Goal: Task Accomplishment & Management: Use online tool/utility

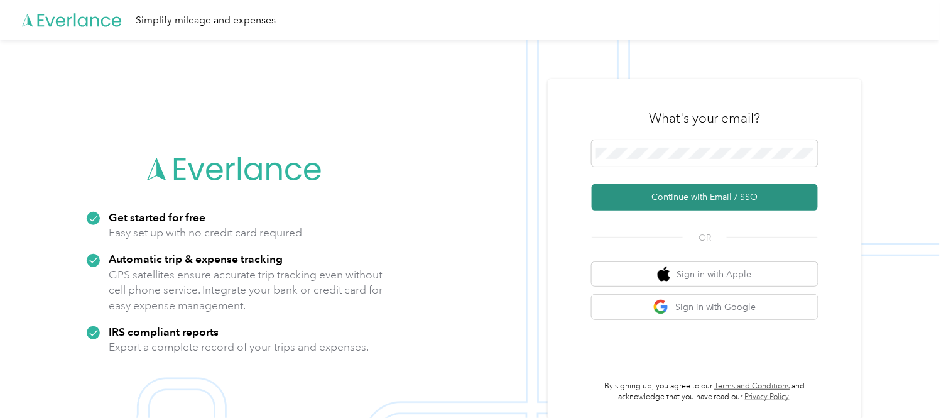
click at [702, 202] on button "Continue with Email / SSO" at bounding box center [705, 197] width 226 height 26
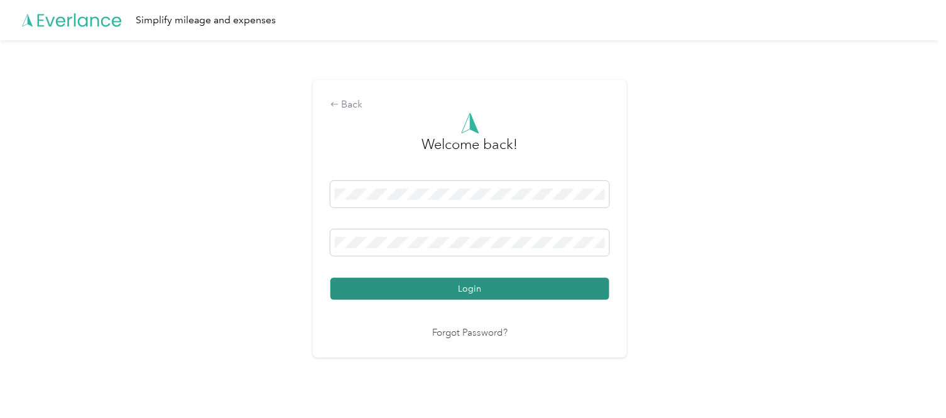
click at [481, 290] on button "Login" at bounding box center [469, 289] width 279 height 22
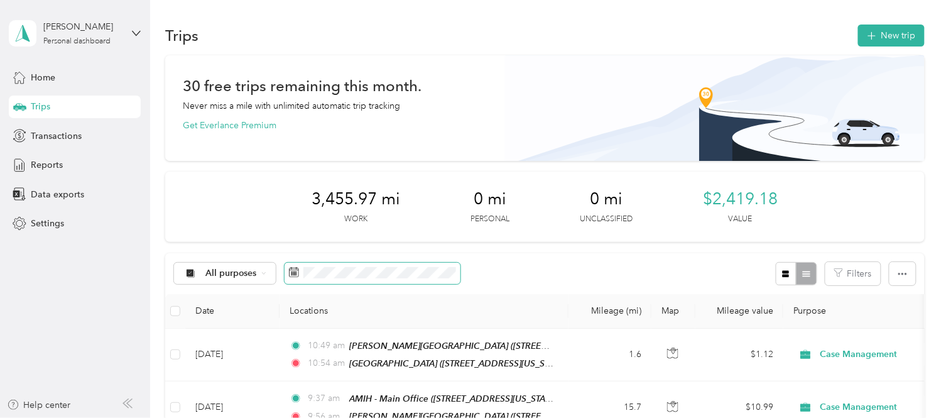
click at [356, 266] on span at bounding box center [373, 273] width 176 height 21
click at [872, 30] on span "button" at bounding box center [872, 35] width 10 height 11
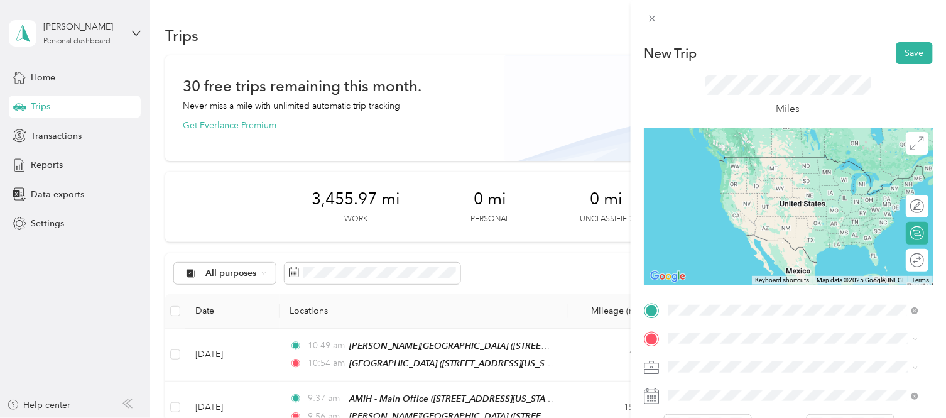
click at [817, 225] on span "[STREET_ADDRESS][US_STATE]" at bounding box center [755, 219] width 126 height 11
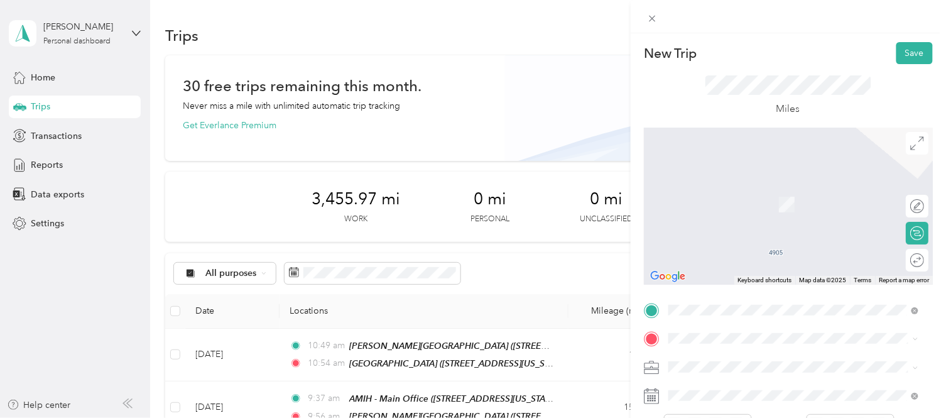
click at [777, 204] on span "[STREET_ADDRESS][US_STATE]" at bounding box center [755, 205] width 126 height 11
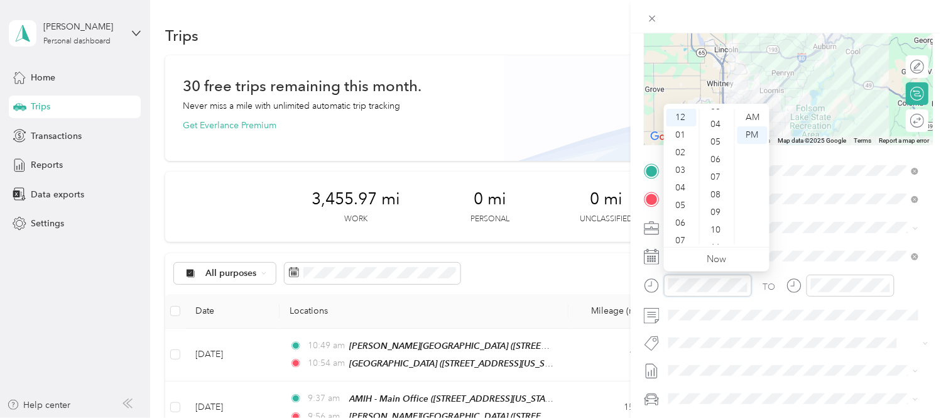
scroll to position [58, 0]
click at [719, 199] on div "08" at bounding box center [717, 200] width 30 height 18
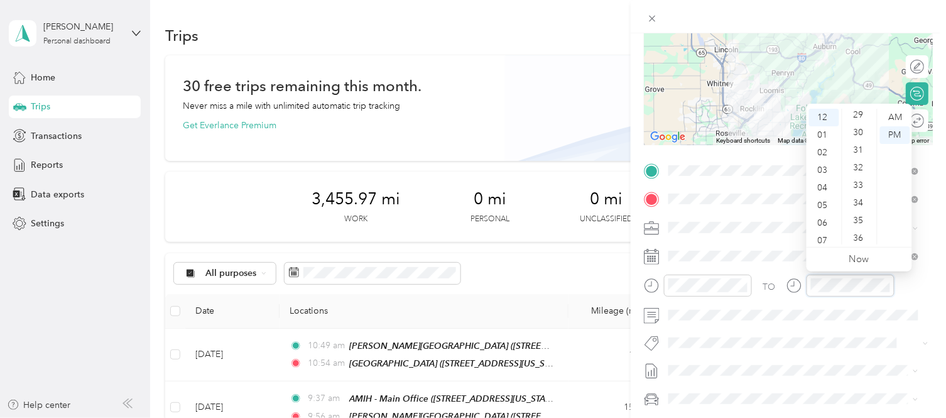
scroll to position [500, 0]
click at [858, 196] on div "33" at bounding box center [860, 198] width 30 height 18
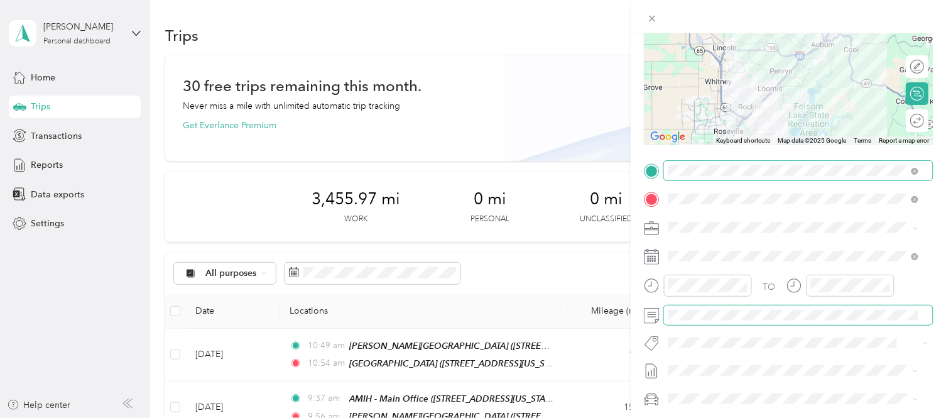
scroll to position [0, 0]
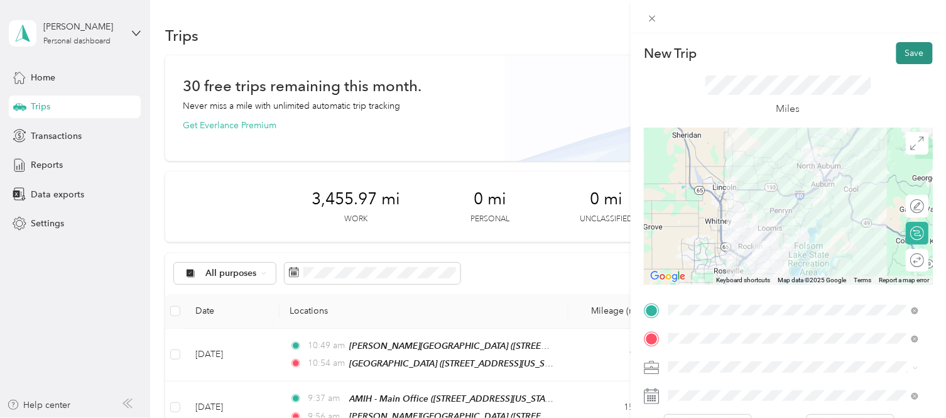
click at [905, 54] on button "Save" at bounding box center [914, 53] width 36 height 22
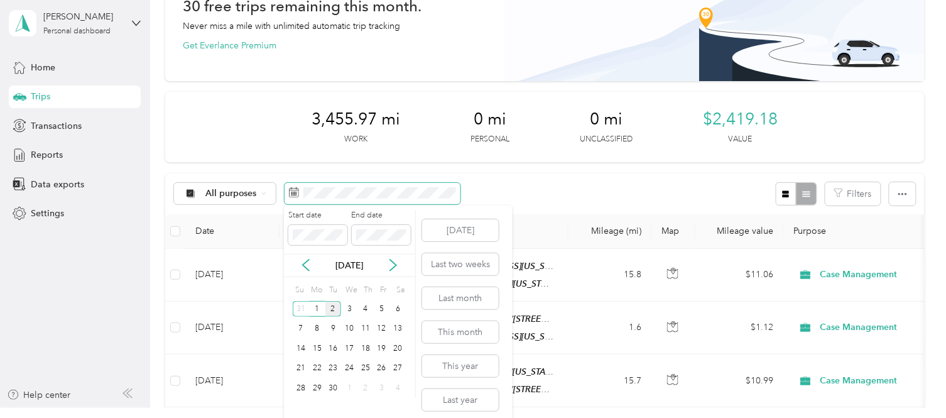
scroll to position [16, 0]
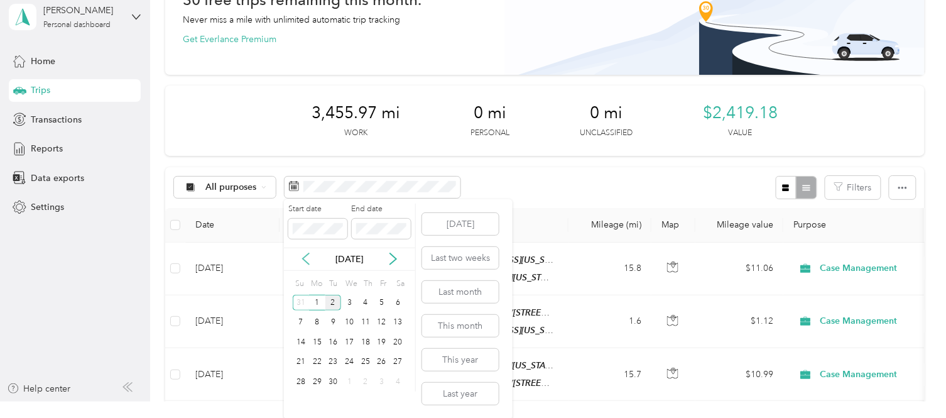
click at [304, 258] on icon at bounding box center [306, 259] width 13 height 13
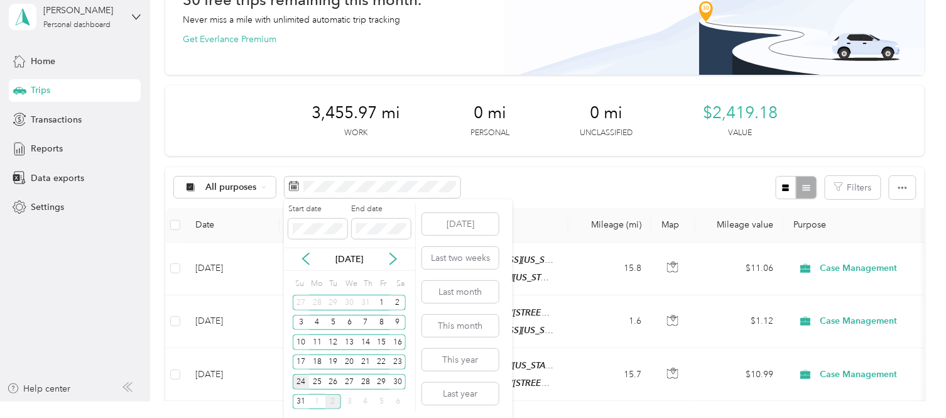
click at [298, 380] on div "24" at bounding box center [301, 382] width 16 height 16
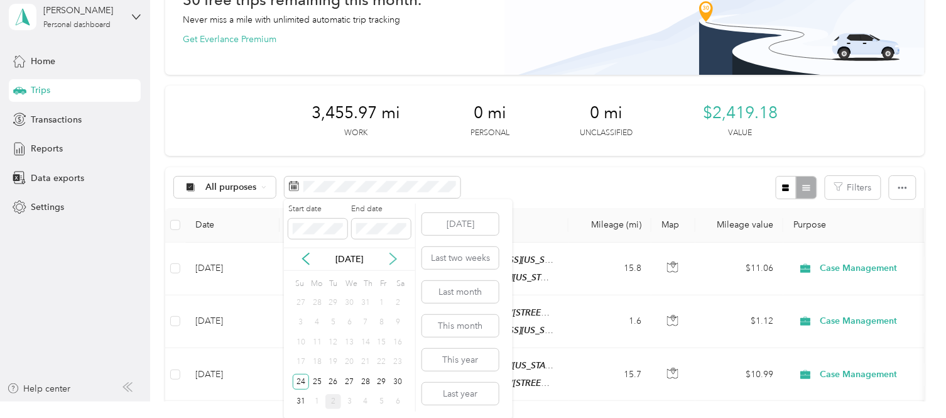
click at [393, 256] on icon at bounding box center [393, 259] width 13 height 13
click at [394, 299] on div "6" at bounding box center [398, 303] width 16 height 16
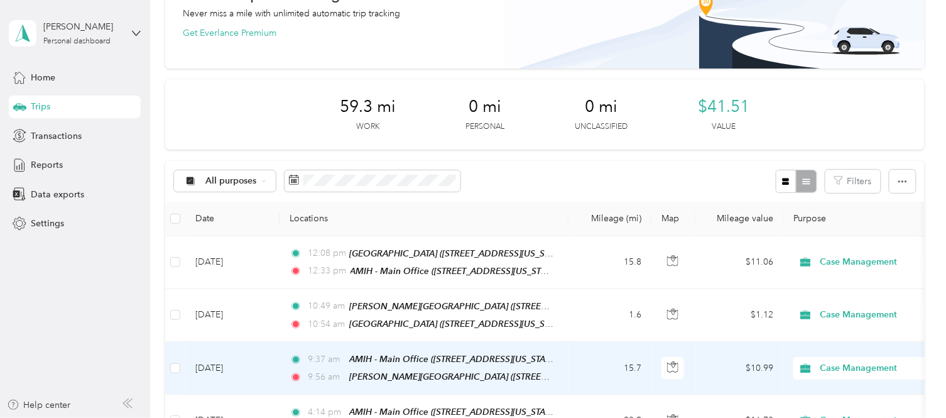
scroll to position [70, 0]
